Goal: Use online tool/utility: Utilize a website feature to perform a specific function

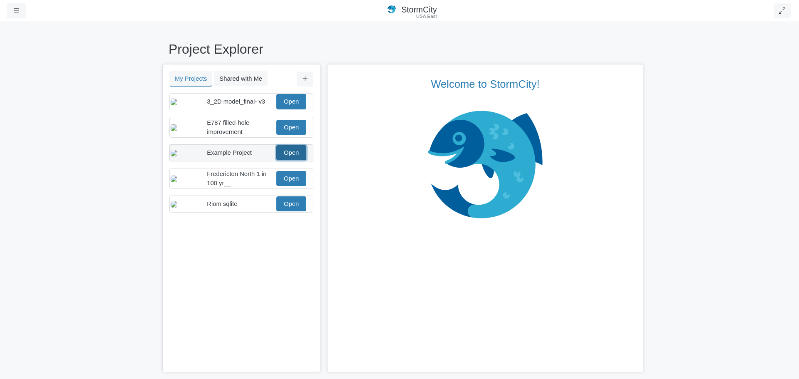
click at [291, 160] on link "Open" at bounding box center [291, 152] width 30 height 15
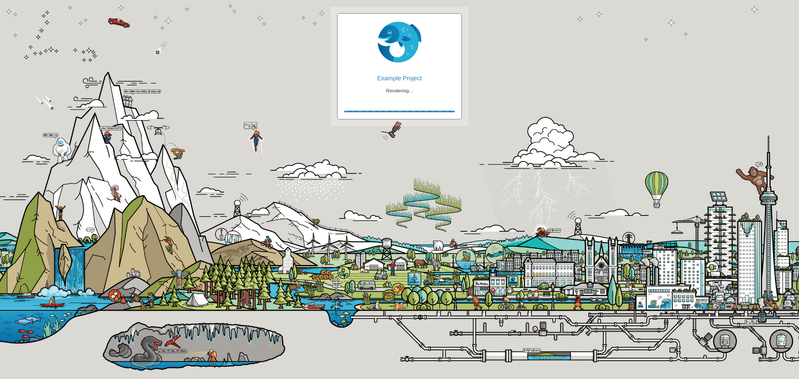
checkbox input "true"
checkbox input "false"
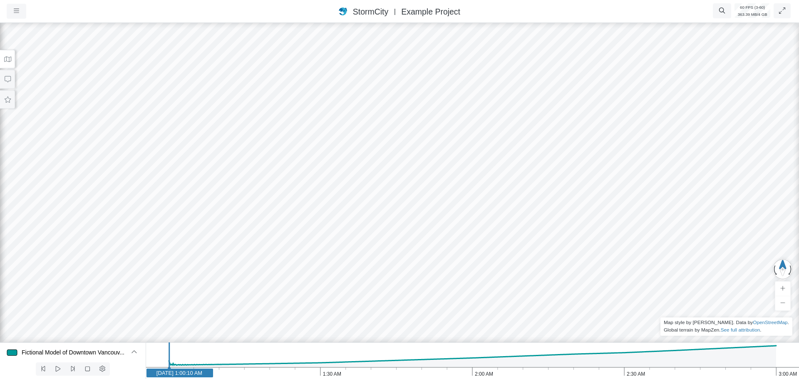
click at [6, 61] on icon at bounding box center [7, 59] width 7 height 5
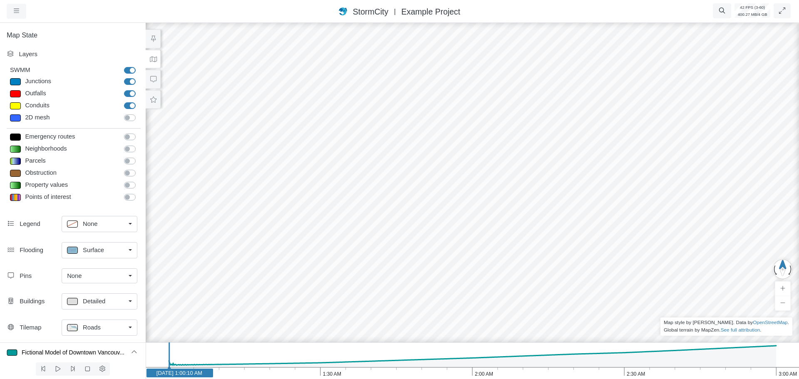
drag, startPoint x: 339, startPoint y: 95, endPoint x: 304, endPoint y: 93, distance: 35.0
click at [338, 87] on div at bounding box center [472, 200] width 799 height 358
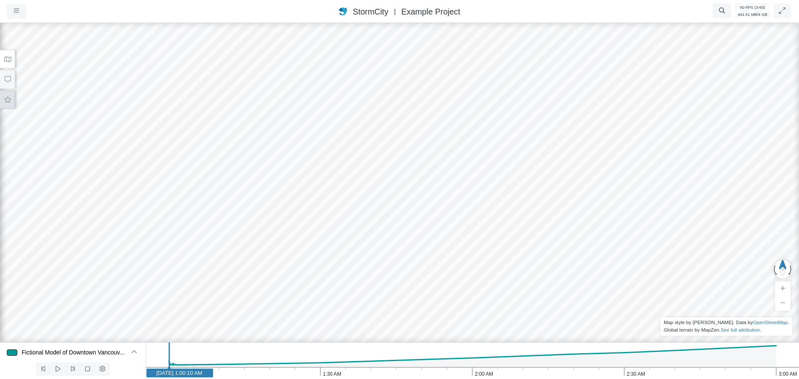
click at [8, 95] on button at bounding box center [7, 99] width 15 height 19
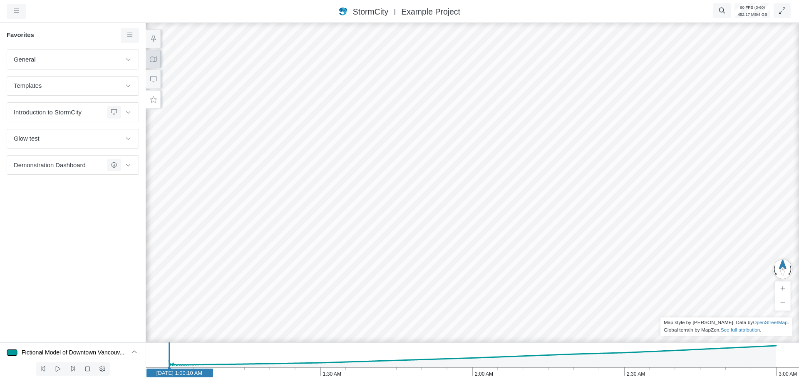
click at [155, 60] on icon at bounding box center [153, 59] width 8 height 6
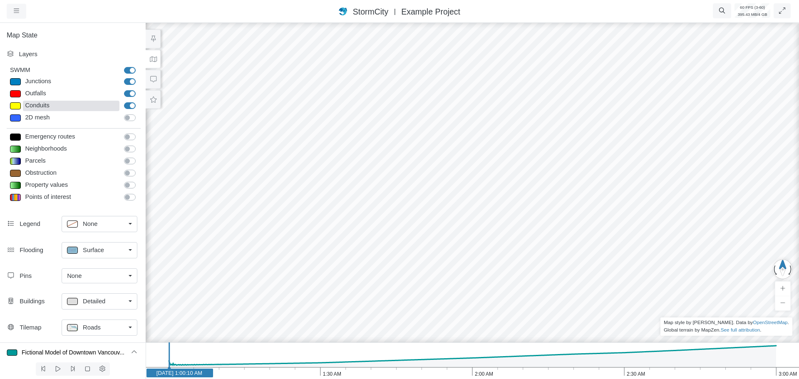
click at [42, 106] on div "Conduits" at bounding box center [71, 106] width 96 height 10
type input "Visible"
checkbox input "true"
type input "2"
checkbox input "true"
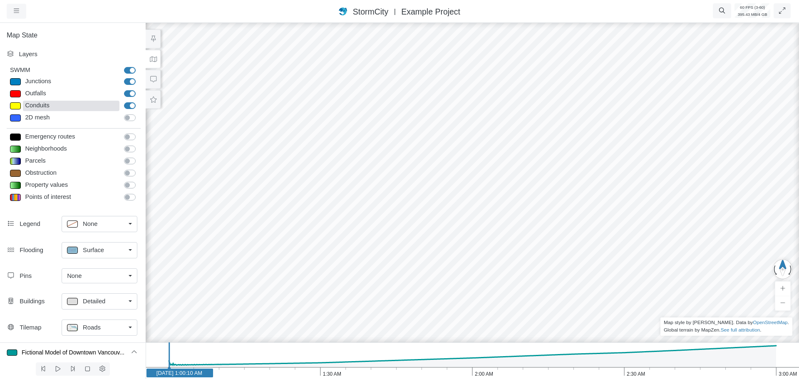
type input "0"
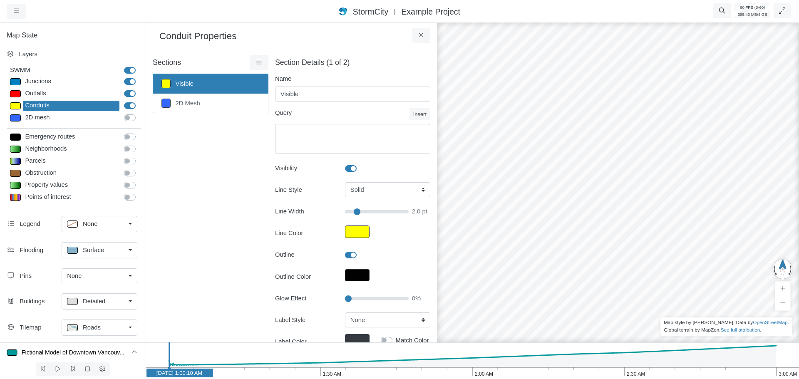
type input "2"
type input "20"
click at [356, 298] on input "Glow Effect" at bounding box center [377, 298] width 64 height 9
type input "2"
drag, startPoint x: 638, startPoint y: 199, endPoint x: 389, endPoint y: 124, distance: 260.2
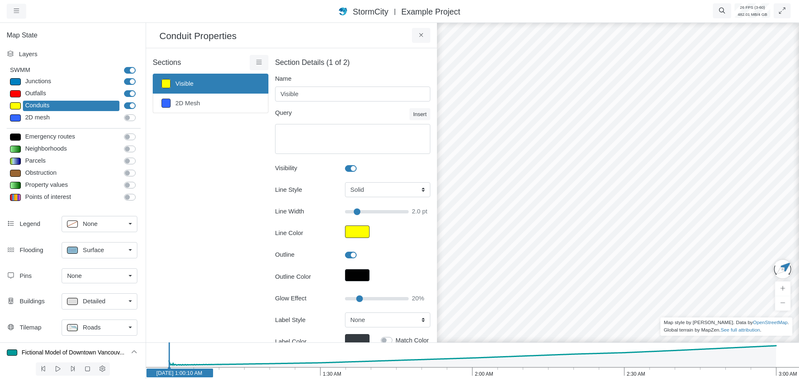
drag, startPoint x: 618, startPoint y: 183, endPoint x: 485, endPoint y: 215, distance: 137.8
click at [507, 215] on div at bounding box center [617, 200] width 799 height 358
click at [36, 82] on div "Junctions" at bounding box center [71, 82] width 96 height 10
select select "CIRCLE"
type input "7"
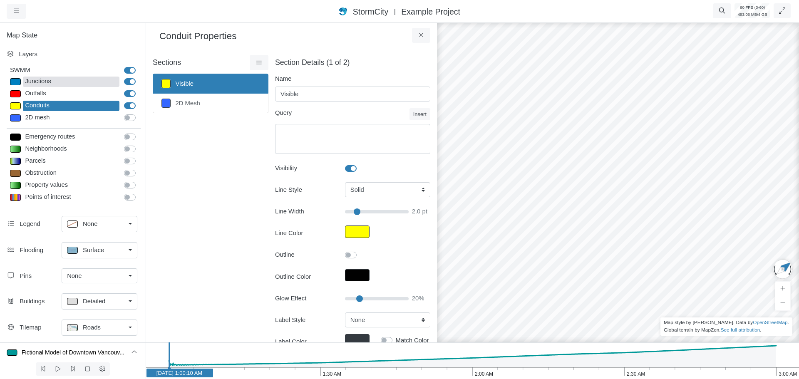
checkbox input "true"
type input "0"
type input "7"
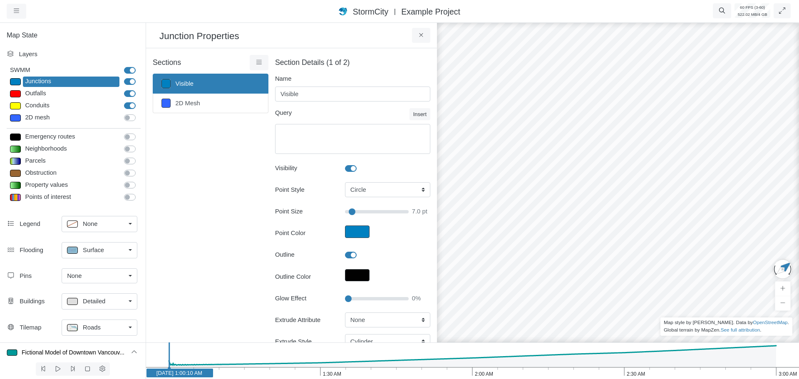
scroll to position [42, 0]
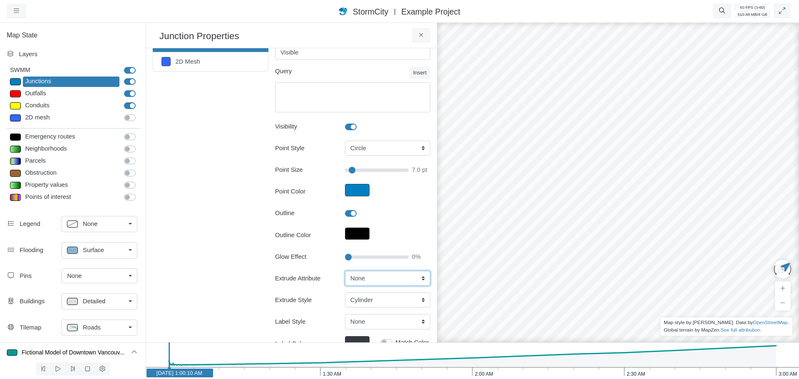
click at [370, 281] on select "None Fixed Height X-Coordinate Y-Coordinate Invert El. Depth Initial Depth Surc…" at bounding box center [387, 278] width 85 height 15
select select "Fixed Height"
click at [345, 271] on select "None Fixed Height X-Coordinate Y-Coordinate Invert El. Depth Initial Depth Surc…" at bounding box center [387, 278] width 85 height 15
type input "7"
drag, startPoint x: 580, startPoint y: 256, endPoint x: 262, endPoint y: 220, distance: 320.3
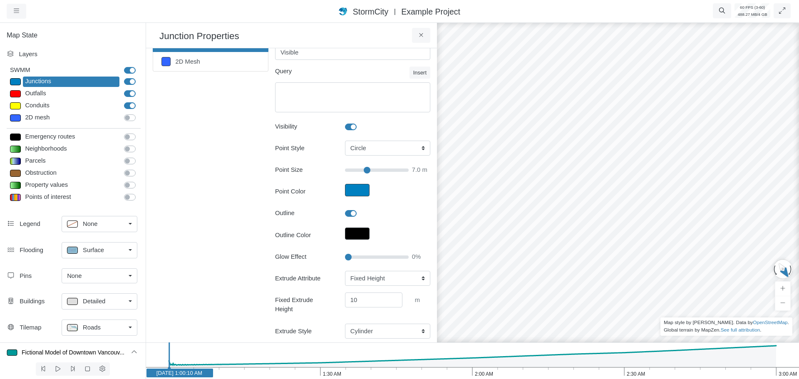
click at [102, 304] on span "Detailed" at bounding box center [94, 301] width 22 height 9
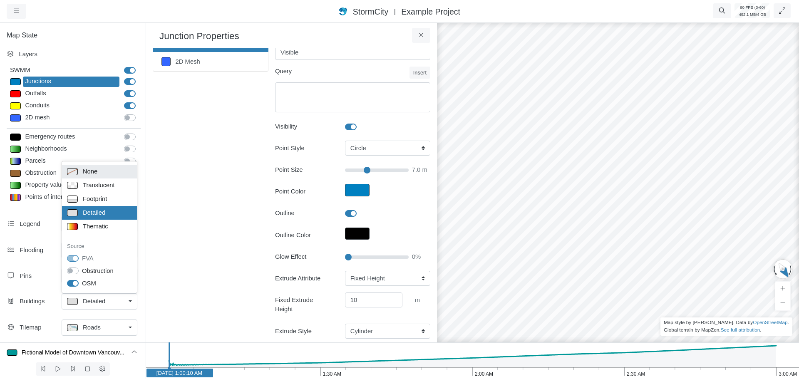
click at [95, 172] on span "None" at bounding box center [90, 171] width 15 height 9
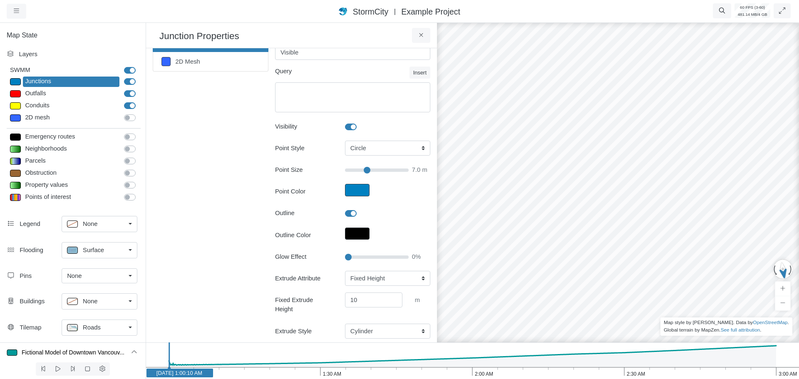
drag, startPoint x: 694, startPoint y: 260, endPoint x: 555, endPoint y: 250, distance: 139.3
drag, startPoint x: 650, startPoint y: 291, endPoint x: 639, endPoint y: 246, distance: 46.1
click at [639, 246] on div at bounding box center [617, 200] width 799 height 358
drag, startPoint x: 624, startPoint y: 235, endPoint x: 590, endPoint y: 245, distance: 35.0
type input "15"
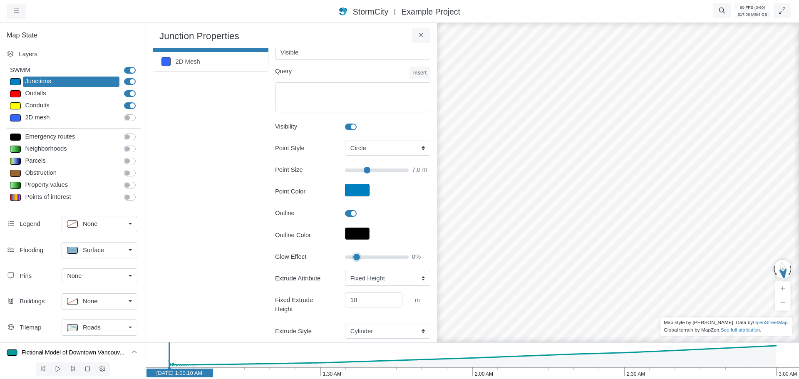
click at [353, 256] on input "Glow Effect" at bounding box center [377, 256] width 64 height 9
type input "7"
type input "30"
click at [362, 256] on input "Glow Effect" at bounding box center [377, 256] width 64 height 9
type input "7"
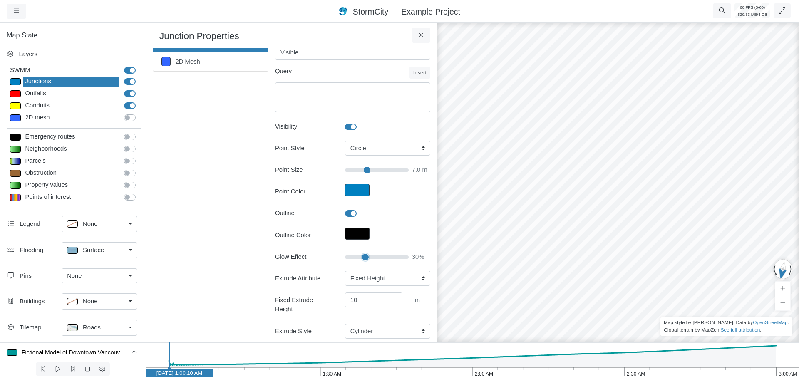
drag, startPoint x: 695, startPoint y: 242, endPoint x: 573, endPoint y: 285, distance: 129.4
drag, startPoint x: 362, startPoint y: 258, endPoint x: 325, endPoint y: 267, distance: 38.1
type input "0"
click at [345, 262] on input "Glow Effect" at bounding box center [377, 256] width 64 height 9
type input "7"
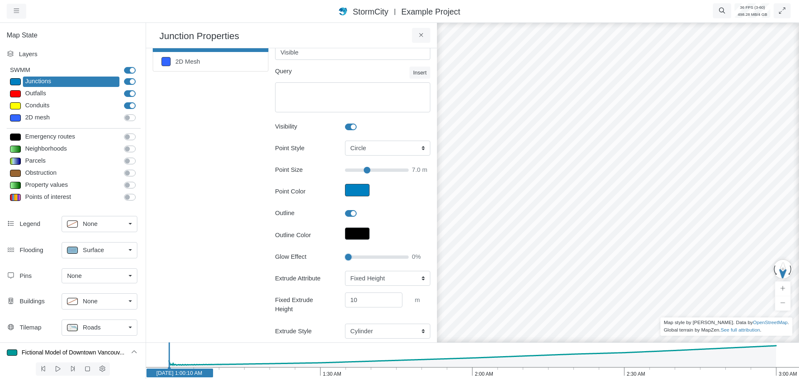
drag, startPoint x: 582, startPoint y: 237, endPoint x: 606, endPoint y: 164, distance: 76.3
click at [372, 324] on select "Cylinder Hexagonal Prism Rectangular Prism Sphere" at bounding box center [387, 331] width 85 height 15
select select "SPH"
click at [345, 324] on select "Cylinder Hexagonal Prism Rectangular Prism Sphere" at bounding box center [387, 331] width 85 height 15
type input "7"
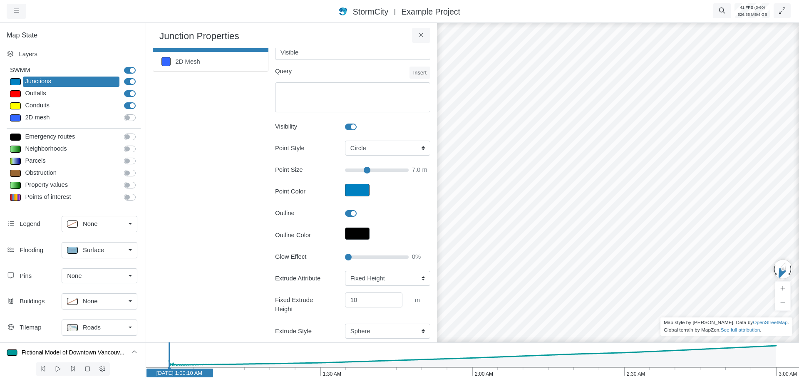
drag, startPoint x: 664, startPoint y: 247, endPoint x: 412, endPoint y: 237, distance: 251.8
type input "20"
click at [357, 256] on input "Glow Effect" at bounding box center [377, 256] width 64 height 9
type input "7"
drag, startPoint x: 631, startPoint y: 235, endPoint x: 466, endPoint y: 241, distance: 165.2
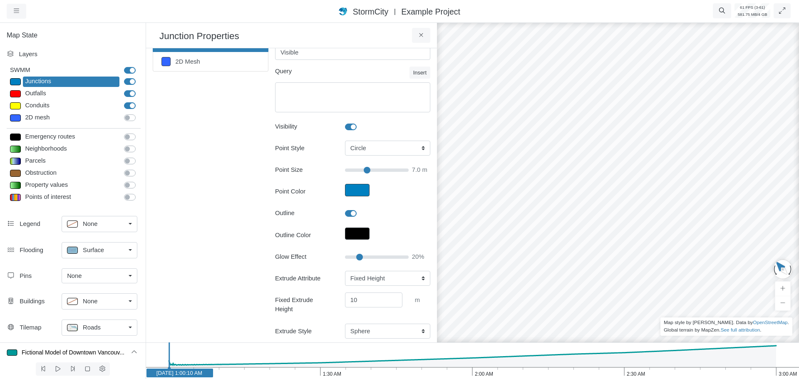
drag, startPoint x: 595, startPoint y: 283, endPoint x: 566, endPoint y: 265, distance: 34.0
click at [566, 265] on div at bounding box center [617, 200] width 799 height 358
drag, startPoint x: 367, startPoint y: 257, endPoint x: 376, endPoint y: 256, distance: 9.6
type input "40"
click at [367, 257] on input "Glow Effect" at bounding box center [377, 256] width 64 height 9
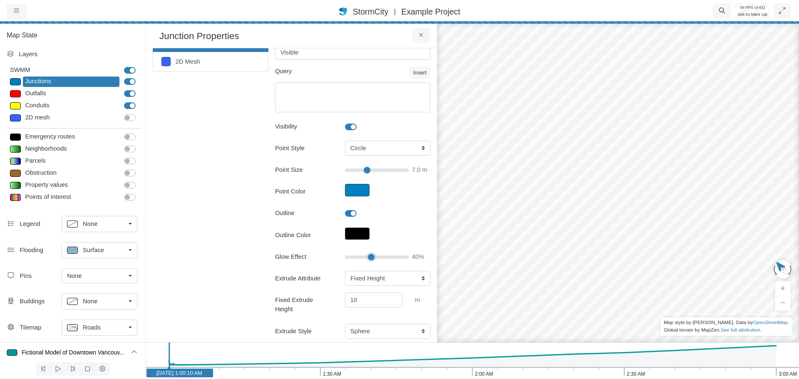
type input "7"
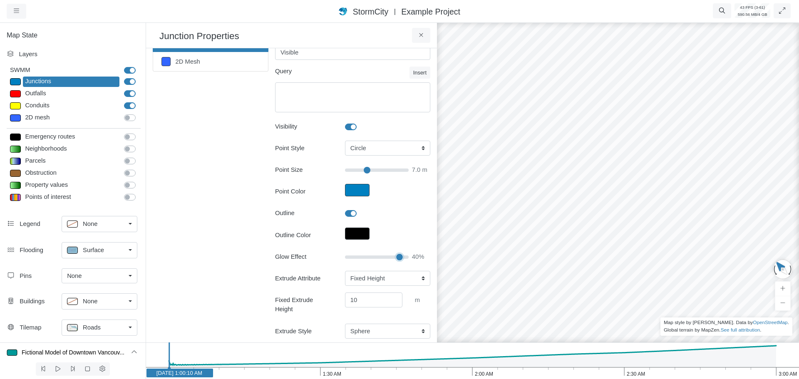
type input "90"
click at [394, 255] on input "Glow Effect" at bounding box center [377, 256] width 64 height 9
type input "7"
drag, startPoint x: 677, startPoint y: 184, endPoint x: 472, endPoint y: 258, distance: 218.1
drag, startPoint x: 396, startPoint y: 255, endPoint x: 415, endPoint y: 255, distance: 19.1
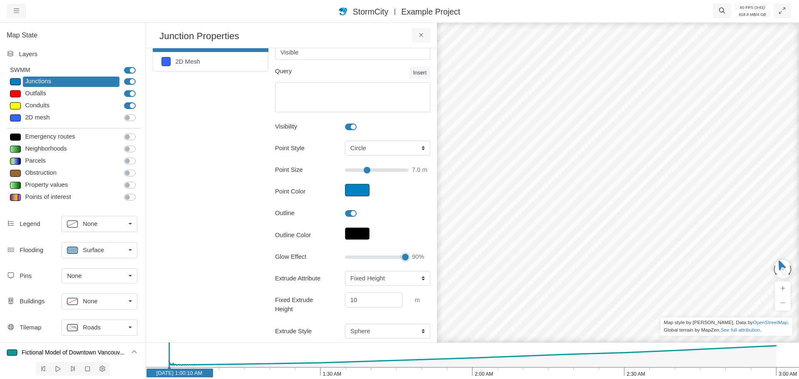
type input "100"
click at [408, 255] on input "Glow Effect" at bounding box center [377, 256] width 64 height 9
type input "7"
type input "55"
click at [377, 257] on input "Glow Effect" at bounding box center [377, 256] width 64 height 9
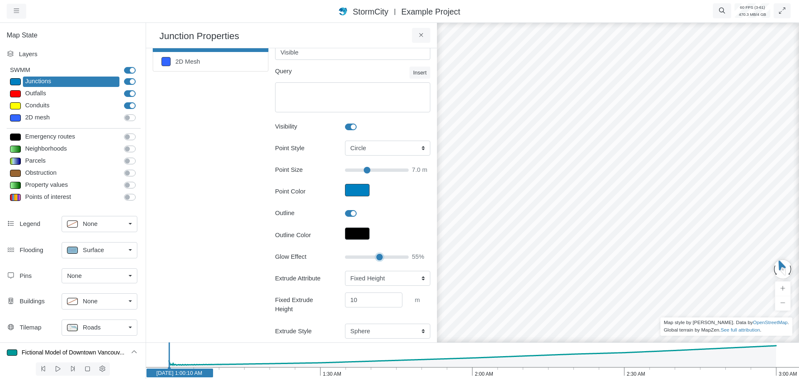
type input "7"
type input "10"
click at [351, 257] on input "Glow Effect" at bounding box center [377, 256] width 64 height 9
type input "7"
drag, startPoint x: 476, startPoint y: 258, endPoint x: 561, endPoint y: 230, distance: 89.7
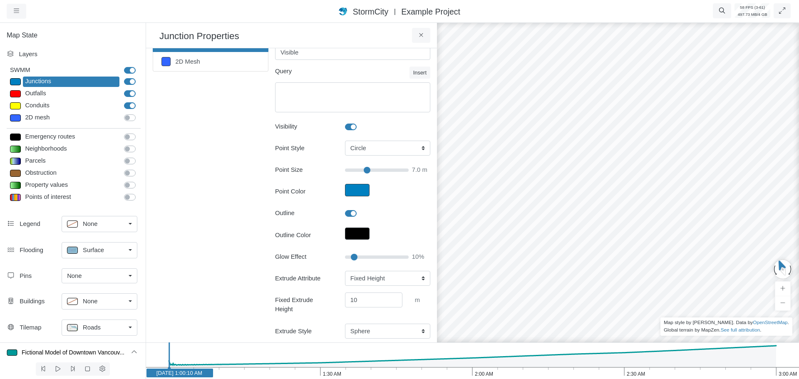
click at [561, 230] on div at bounding box center [617, 200] width 799 height 358
type input "20"
click at [356, 256] on input "Glow Effect" at bounding box center [377, 256] width 64 height 9
type input "7"
click at [131, 329] on link "Roads" at bounding box center [100, 327] width 76 height 16
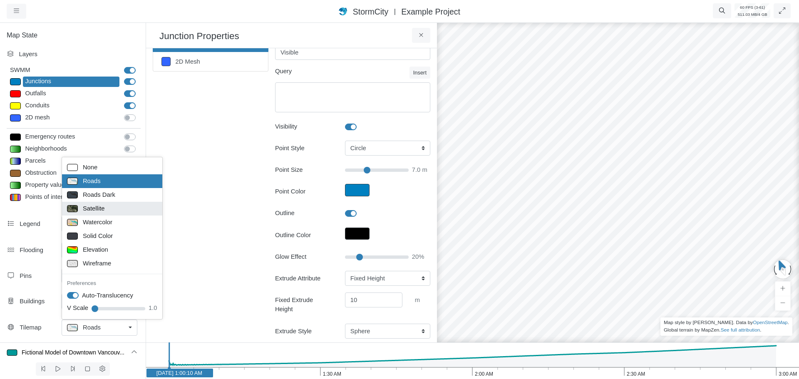
click at [93, 208] on span "Satellite" at bounding box center [94, 208] width 22 height 9
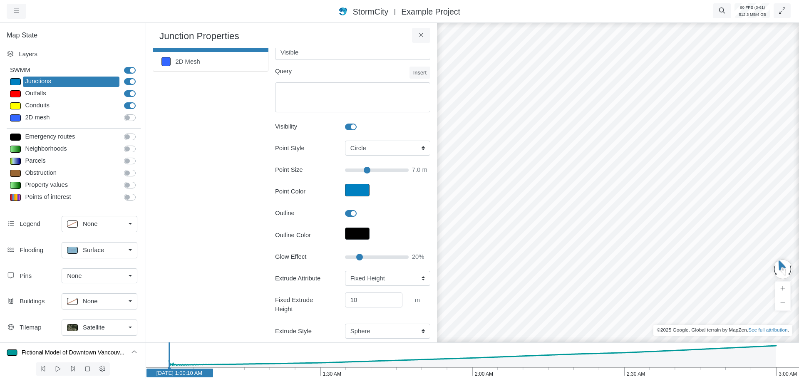
click at [127, 325] on link "Satellite" at bounding box center [100, 327] width 76 height 16
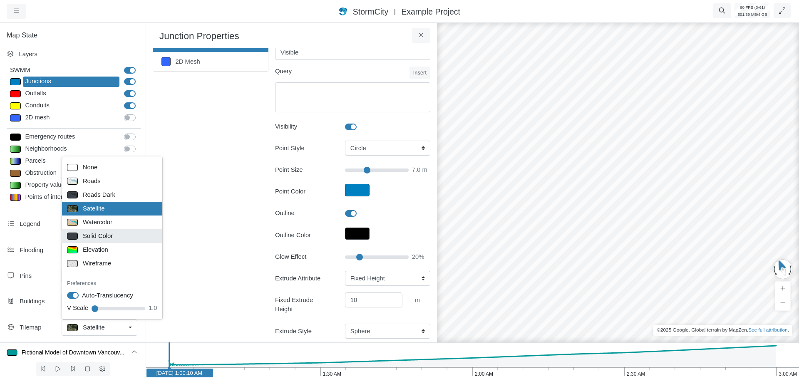
click at [104, 233] on span "Solid Color" at bounding box center [98, 235] width 30 height 9
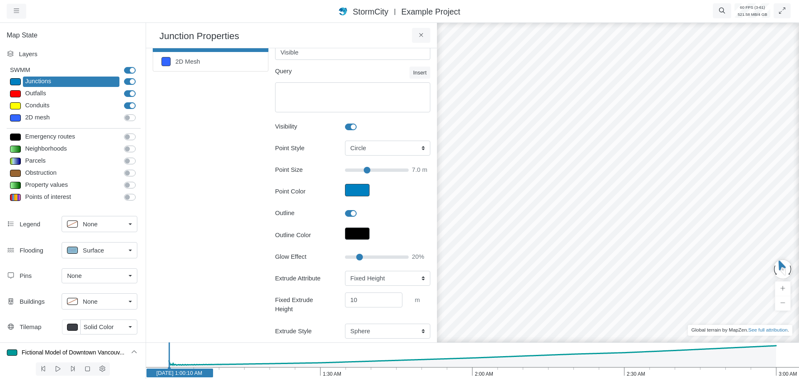
click at [129, 327] on link "Solid Color" at bounding box center [108, 326] width 57 height 15
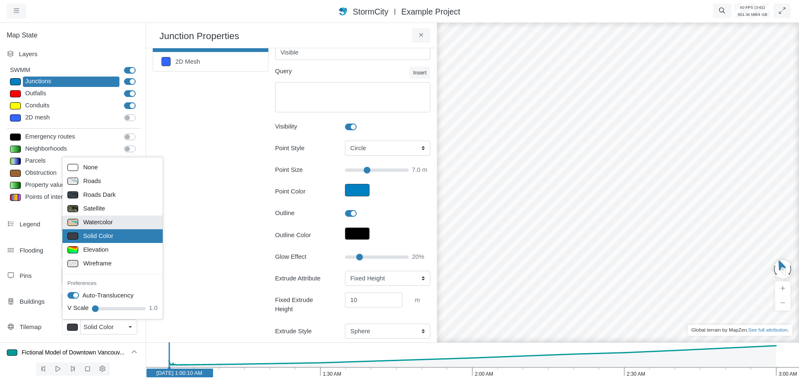
click at [94, 223] on span "Watercolor" at bounding box center [98, 222] width 30 height 9
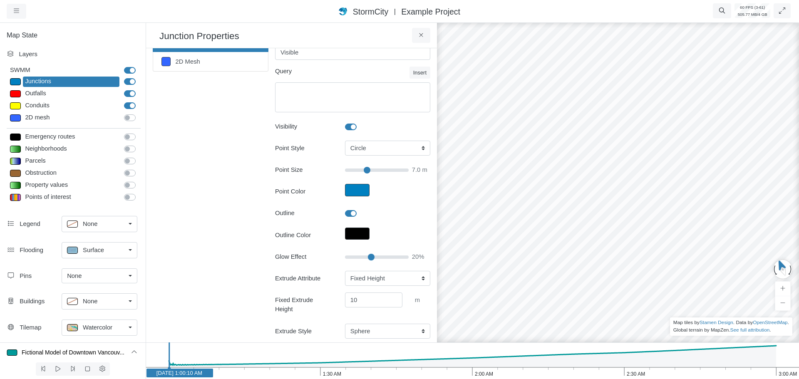
type input "40"
click at [367, 255] on input "Glow Effect" at bounding box center [377, 256] width 64 height 9
type input "7"
type input "60"
click at [378, 256] on input "Glow Effect" at bounding box center [377, 256] width 64 height 9
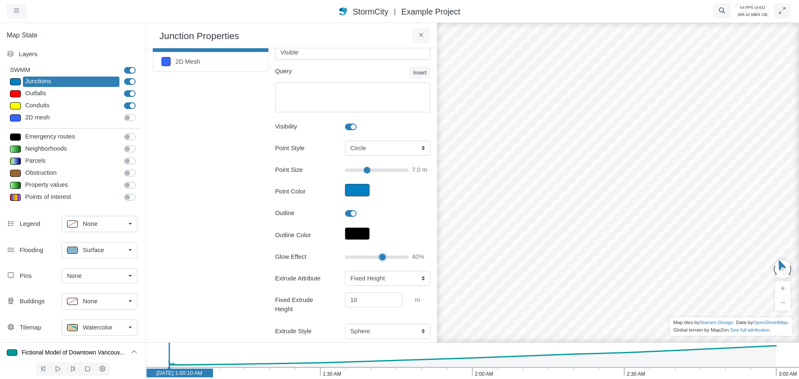
type input "7"
type input "75"
click at [386, 255] on input "Glow Effect" at bounding box center [377, 256] width 64 height 9
type input "7"
type input "95"
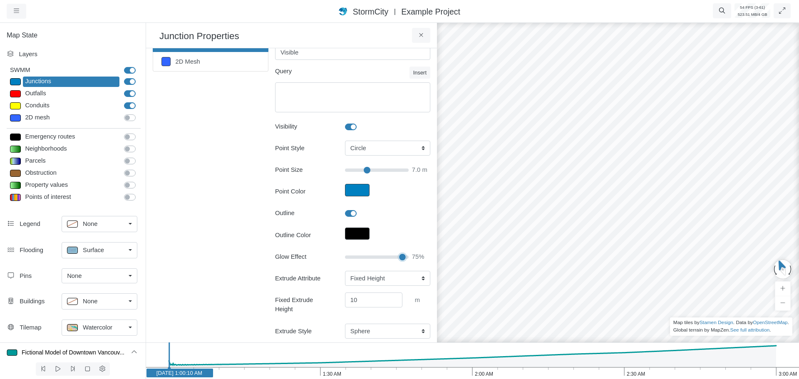
click at [398, 257] on input "Glow Effect" at bounding box center [377, 256] width 64 height 9
type input "7"
drag, startPoint x: 398, startPoint y: 257, endPoint x: 409, endPoint y: 257, distance: 10.8
type input "100"
click at [408, 257] on input "Glow Effect" at bounding box center [377, 256] width 64 height 9
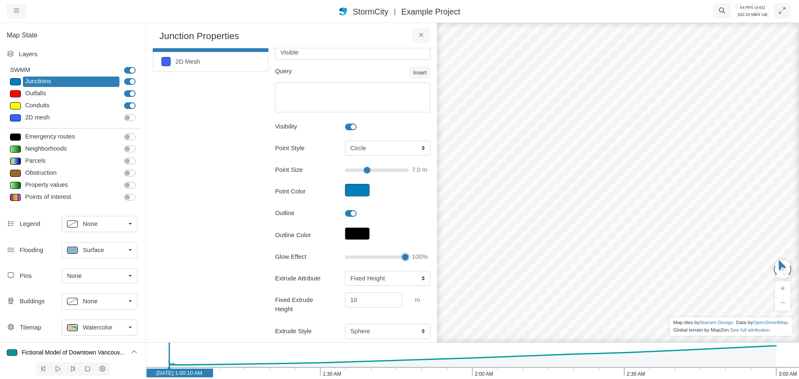
type input "7"
type input "85"
click at [393, 257] on input "Glow Effect" at bounding box center [377, 256] width 64 height 9
type input "7"
type input "55"
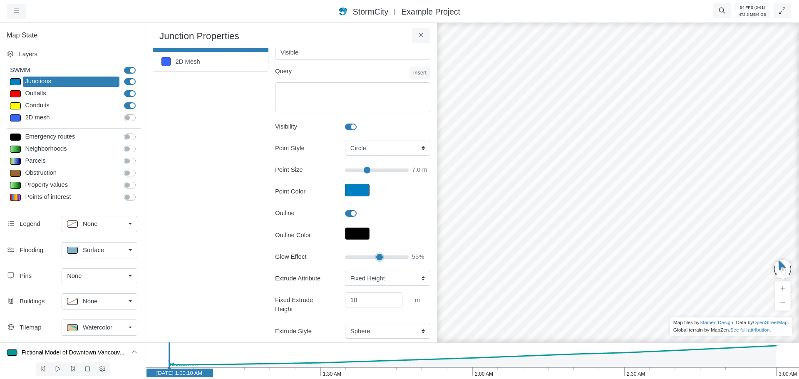
click at [377, 257] on input "Glow Effect" at bounding box center [377, 256] width 64 height 9
type input "7"
type input "45"
click at [369, 259] on input "Glow Effect" at bounding box center [377, 256] width 64 height 9
type input "7"
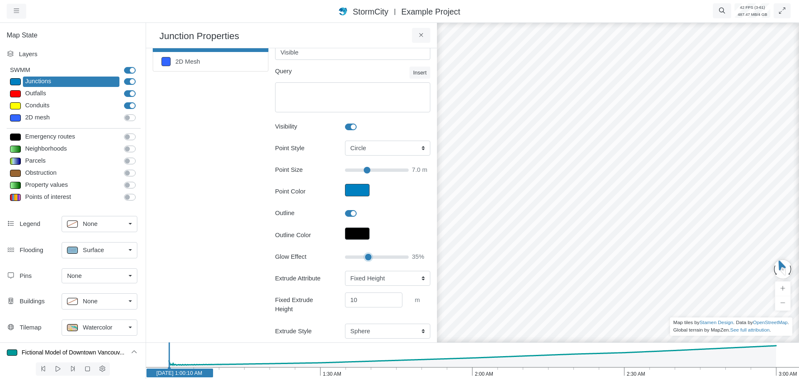
drag, startPoint x: 365, startPoint y: 260, endPoint x: 358, endPoint y: 260, distance: 7.5
type input "35"
click at [365, 260] on input "Glow Effect" at bounding box center [377, 256] width 64 height 9
type input "7"
type input "20"
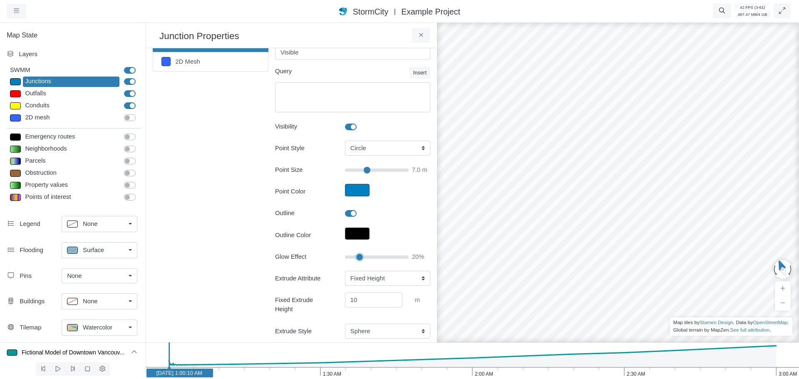
click at [357, 260] on input "Glow Effect" at bounding box center [377, 256] width 64 height 9
type input "7"
drag, startPoint x: 357, startPoint y: 259, endPoint x: 238, endPoint y: 263, distance: 119.0
type input "0"
click at [345, 259] on input "Glow Effect" at bounding box center [377, 256] width 64 height 9
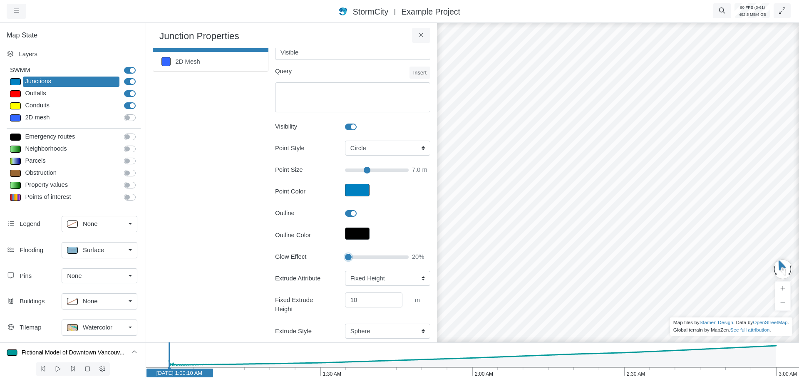
type input "7"
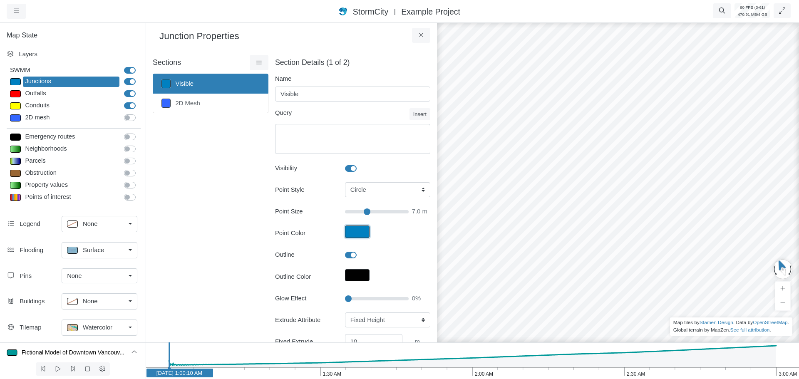
click at [356, 235] on button "Point Color" at bounding box center [357, 231] width 25 height 12
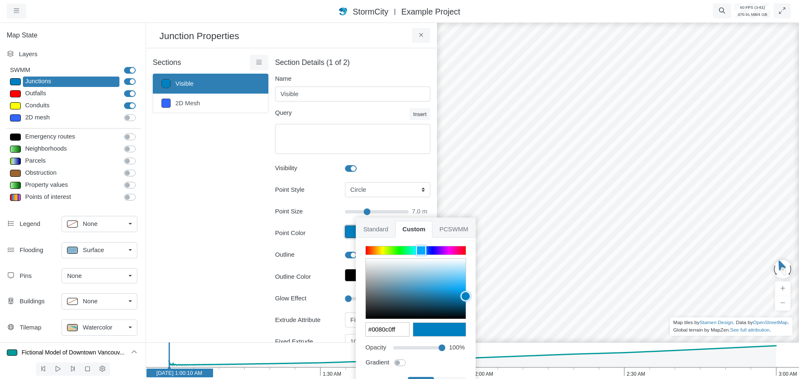
type input "#c0000eff"
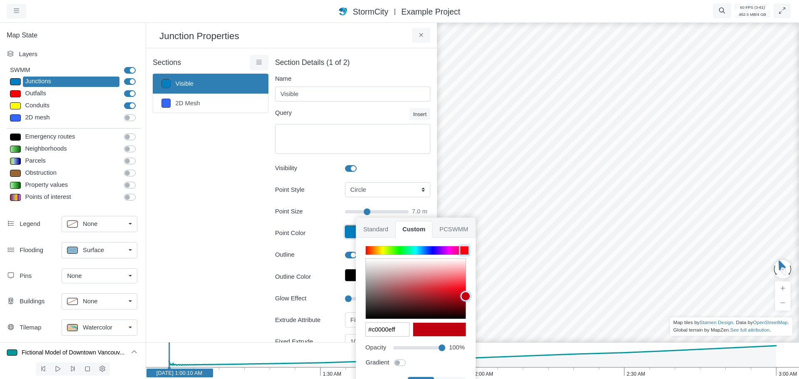
click at [464, 250] on div at bounding box center [416, 250] width 100 height 8
click at [416, 378] on button "Apply" at bounding box center [421, 384] width 26 height 15
type input "7"
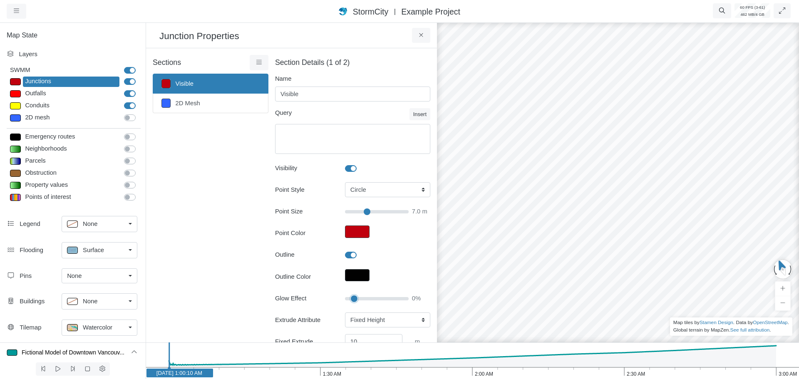
type input "10"
click at [351, 297] on input "Glow Effect" at bounding box center [377, 298] width 64 height 9
type input "7"
type input "25"
click at [359, 300] on input "Glow Effect" at bounding box center [377, 298] width 64 height 9
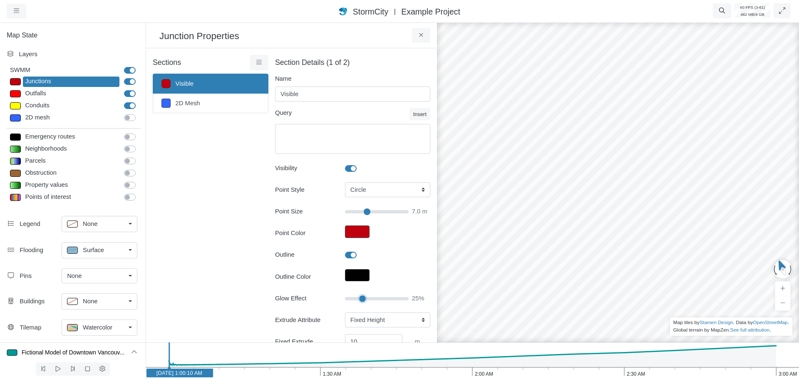
type input "7"
type input "45"
click at [371, 302] on input "Glow Effect" at bounding box center [377, 298] width 64 height 9
type input "7"
type input "70"
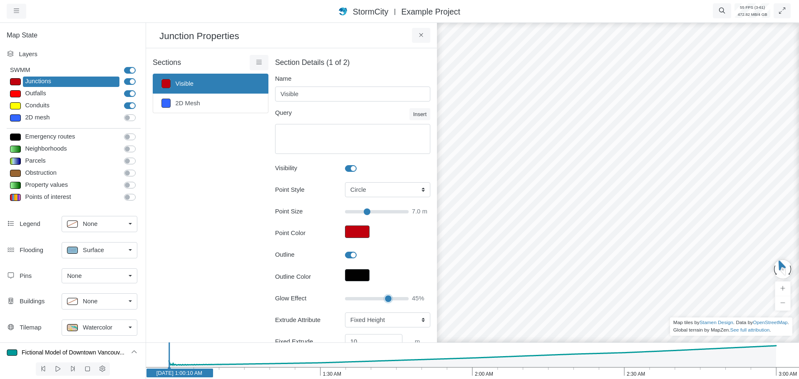
click at [386, 302] on input "Glow Effect" at bounding box center [377, 298] width 64 height 9
type input "7"
drag, startPoint x: 396, startPoint y: 298, endPoint x: 407, endPoint y: 300, distance: 10.9
type input "90"
click at [397, 298] on input "Glow Effect" at bounding box center [377, 298] width 64 height 9
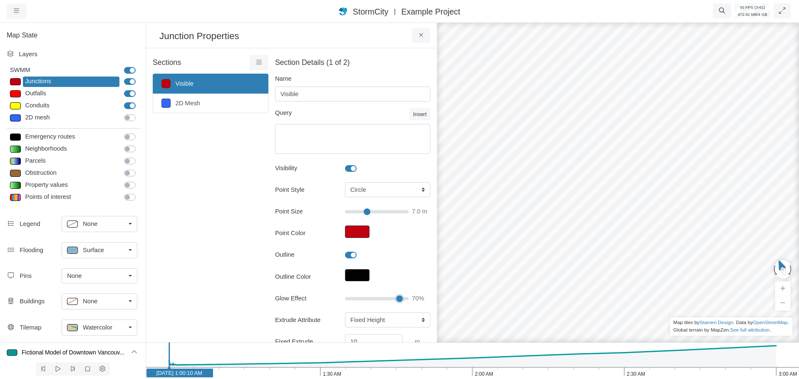
type input "7"
drag, startPoint x: 393, startPoint y: 298, endPoint x: 403, endPoint y: 298, distance: 10.0
type input "100"
click at [403, 298] on input "Glow Effect" at bounding box center [377, 298] width 64 height 9
type input "7"
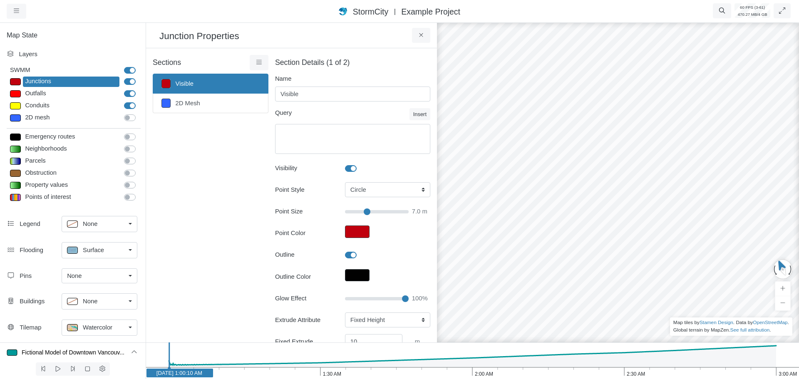
drag, startPoint x: 542, startPoint y: 269, endPoint x: 597, endPoint y: 229, distance: 67.9
select select "CIRCLE"
select select "Fixed Height"
select select "SPH"
